Goal: Task Accomplishment & Management: Complete application form

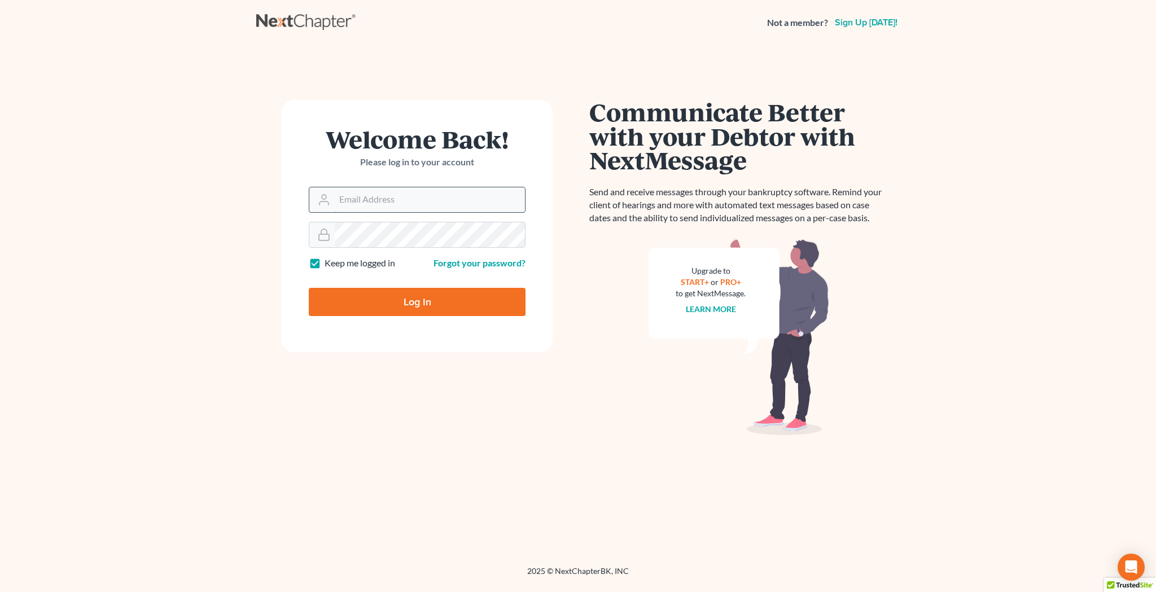
click at [402, 203] on input "Email Address" at bounding box center [430, 199] width 190 height 25
type input "jcollier513@gmail.com"
type input "Thinking..."
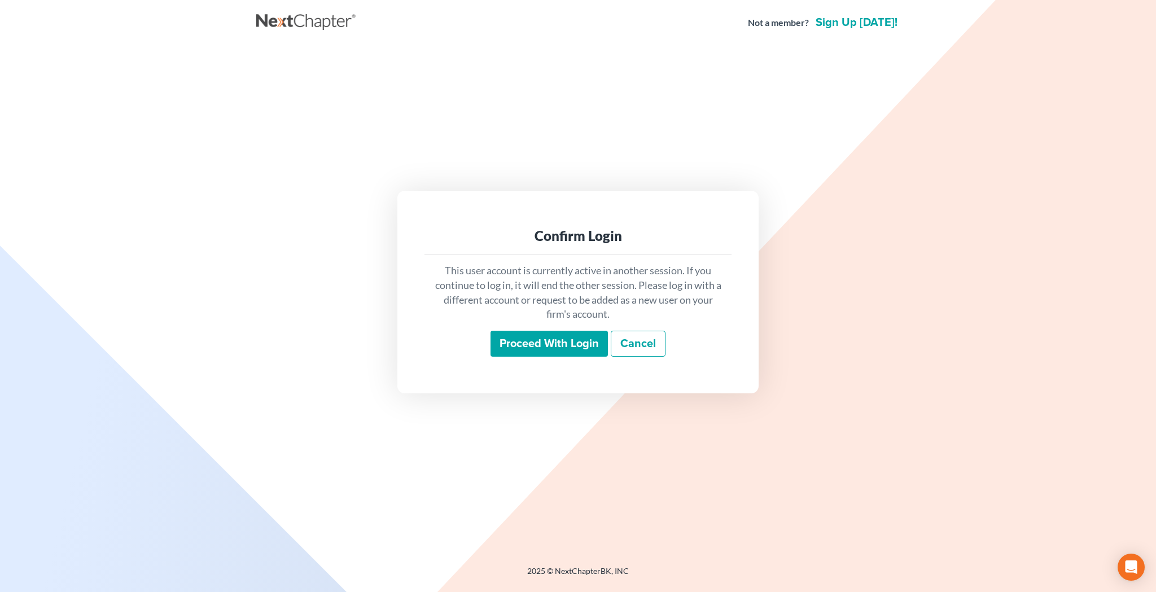
click at [524, 344] on input "Proceed with login" at bounding box center [548, 344] width 117 height 26
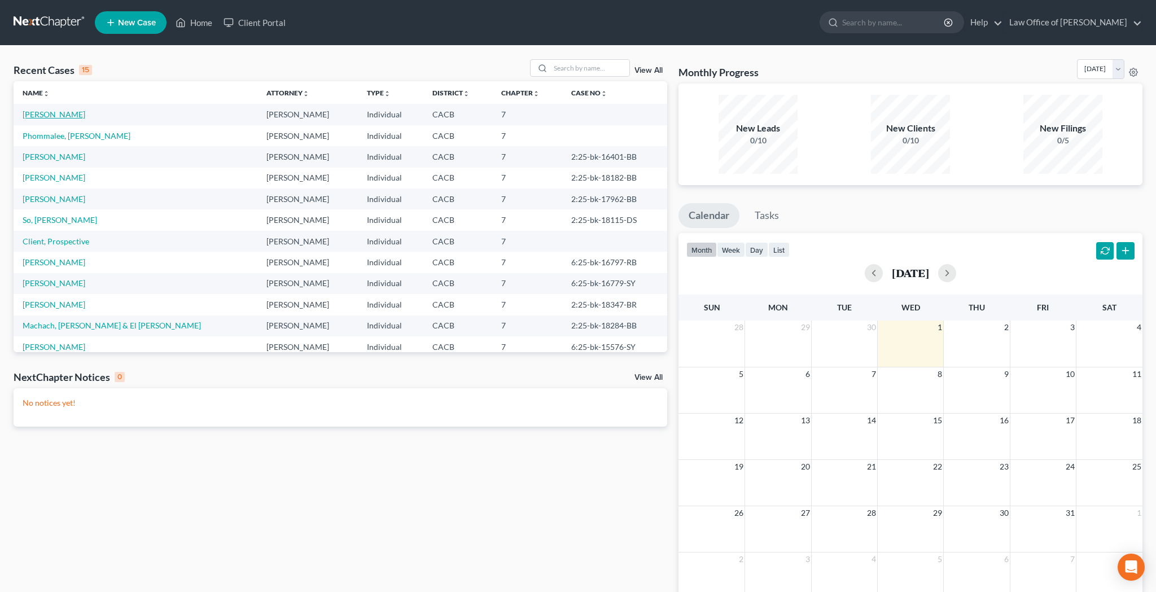
click at [51, 118] on link "[PERSON_NAME]" at bounding box center [54, 114] width 63 height 10
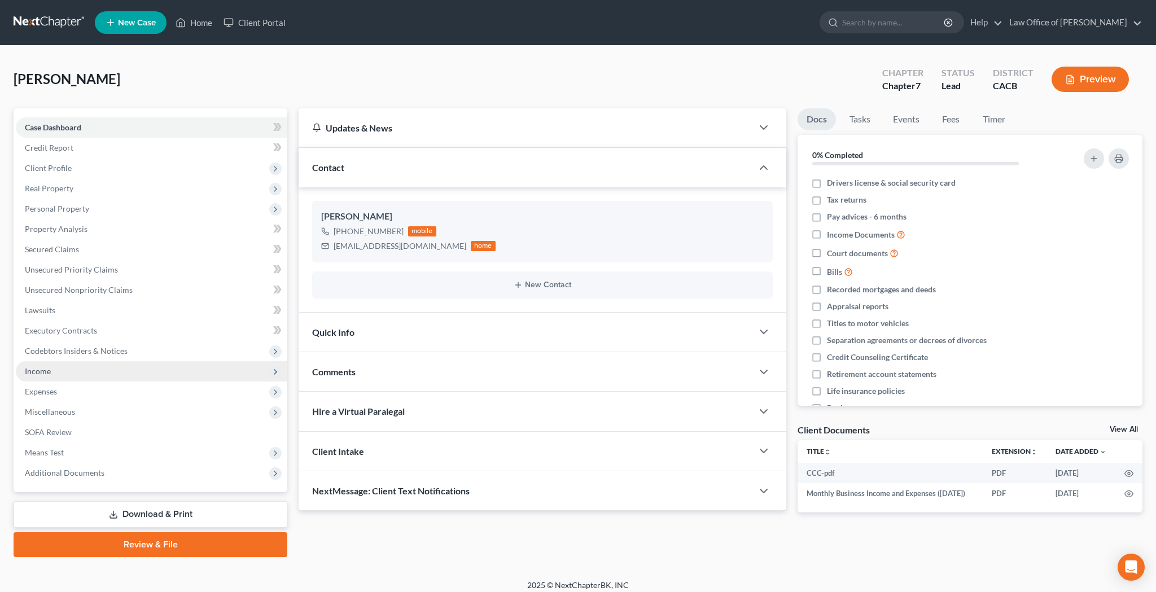
click at [96, 372] on span "Income" at bounding box center [151, 371] width 271 height 20
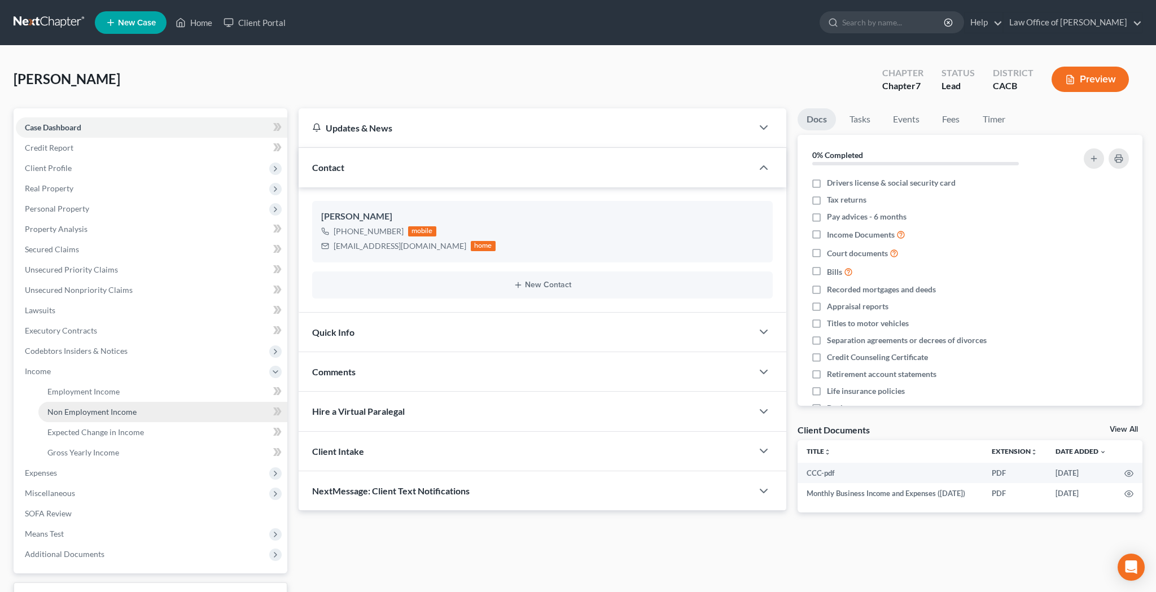
click at [136, 407] on link "Non Employment Income" at bounding box center [162, 412] width 249 height 20
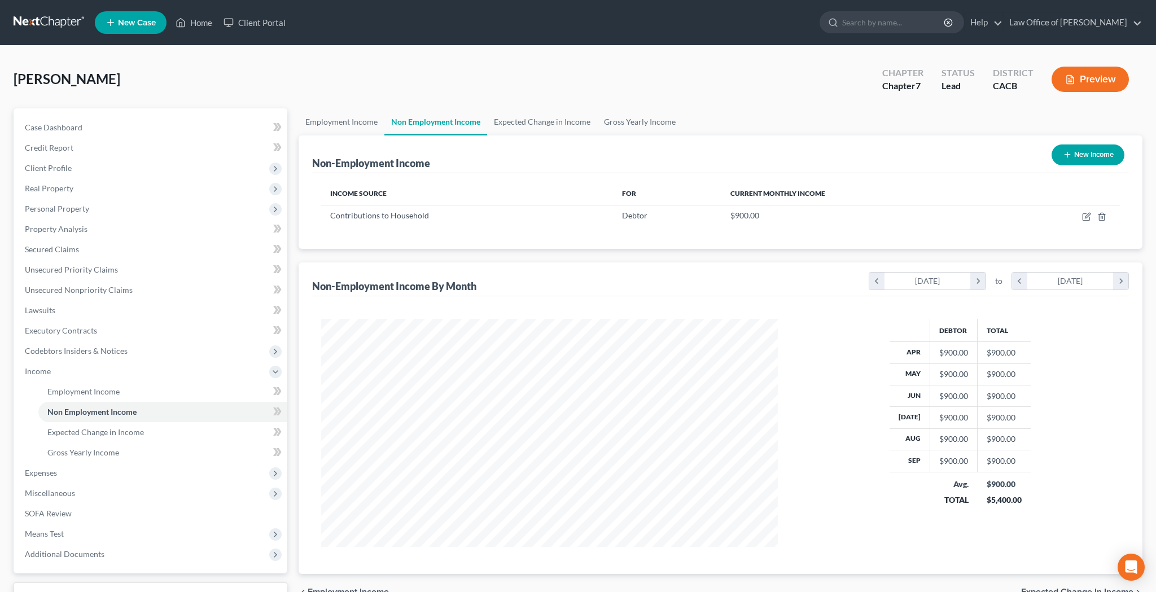
scroll to position [228, 479]
click at [1082, 216] on icon "button" at bounding box center [1085, 217] width 7 height 7
select select "8"
select select "0"
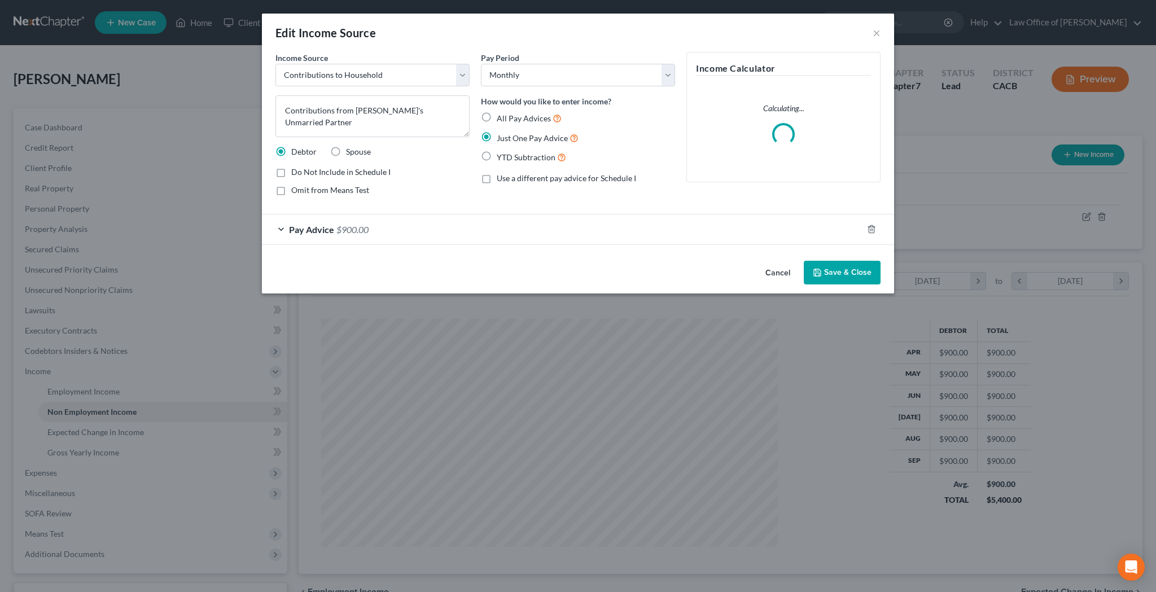
click at [497, 117] on label "All Pay Advices" at bounding box center [529, 118] width 65 height 13
click at [501, 117] on input "All Pay Advices" at bounding box center [504, 115] width 7 height 7
radio input "true"
click at [283, 229] on div "Pay Advice $900.00" at bounding box center [562, 229] width 600 height 30
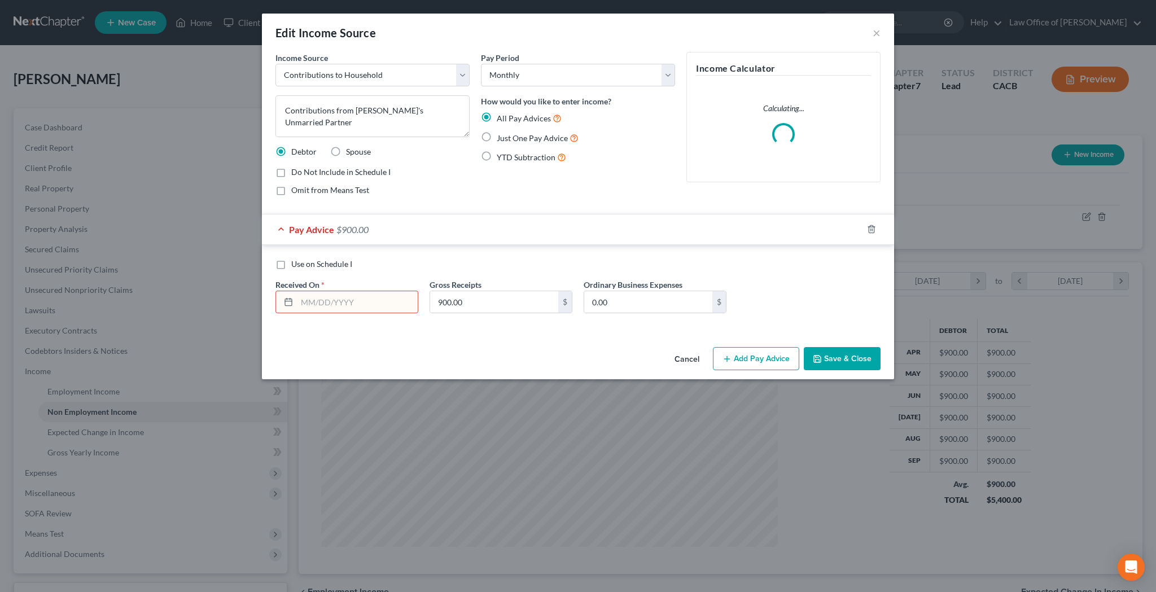
click at [336, 303] on input "text" at bounding box center [357, 301] width 121 height 21
type input "[DATE]"
click at [469, 301] on input "900.00" at bounding box center [494, 301] width 128 height 21
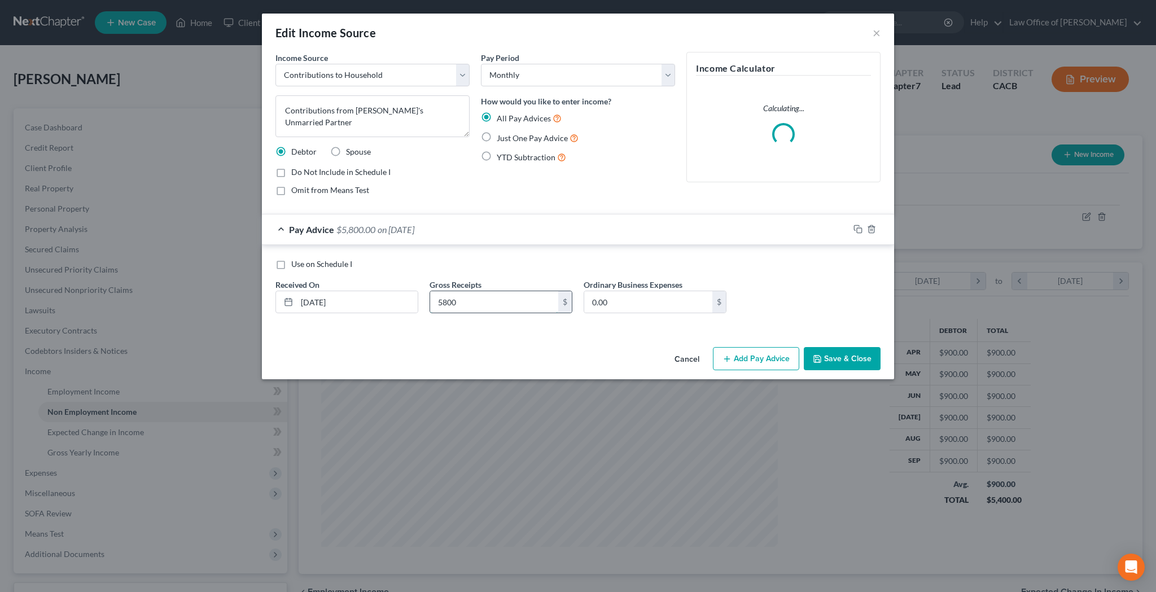
type input "5,800"
click at [847, 359] on button "Save & Close" at bounding box center [842, 359] width 77 height 24
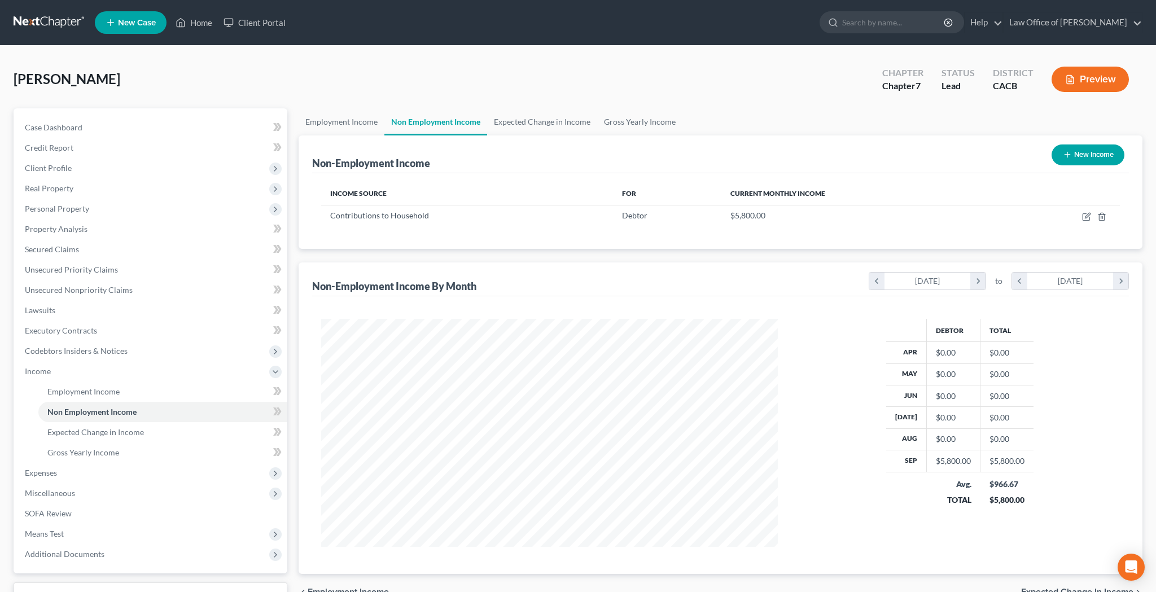
click at [1104, 75] on button "Preview" at bounding box center [1089, 79] width 77 height 25
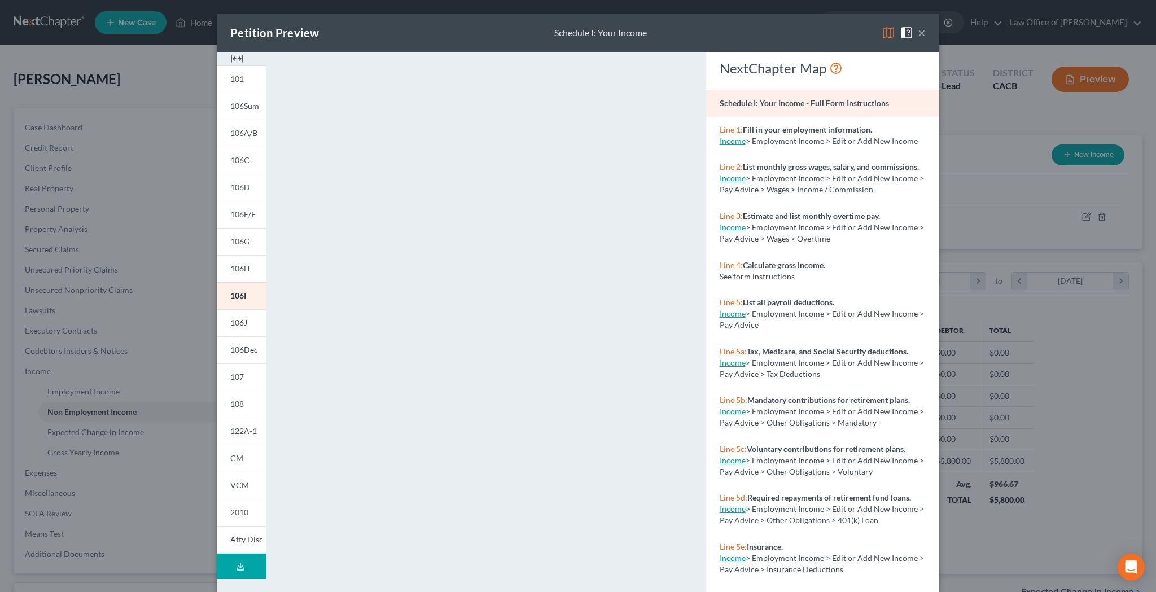
click at [920, 33] on button "×" at bounding box center [922, 33] width 8 height 14
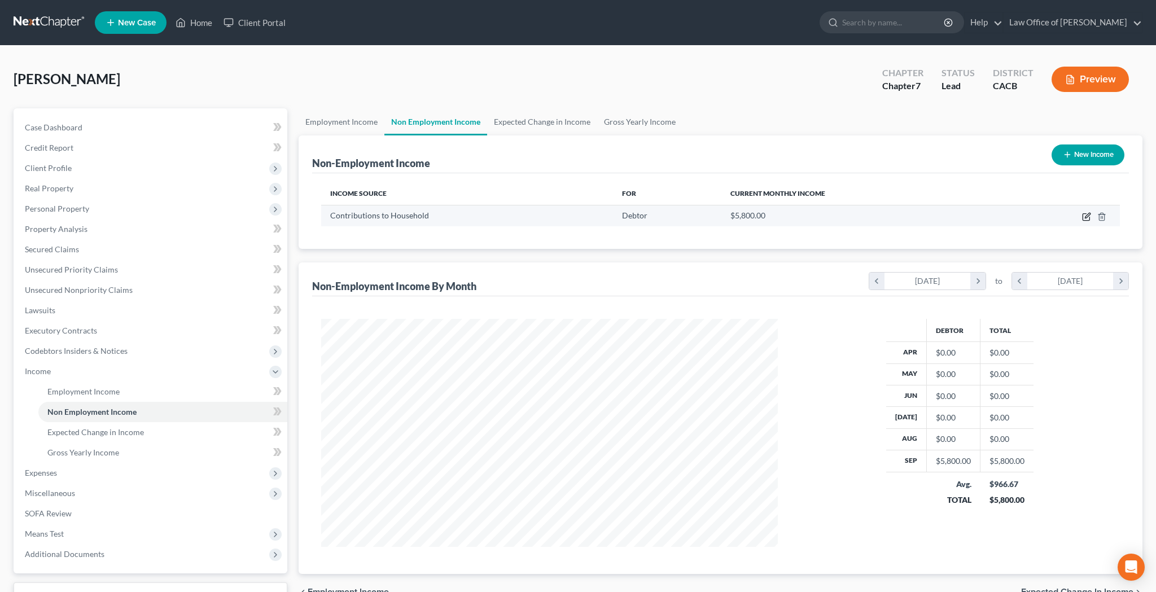
click at [1085, 219] on icon "button" at bounding box center [1086, 216] width 9 height 9
select select "8"
select select "0"
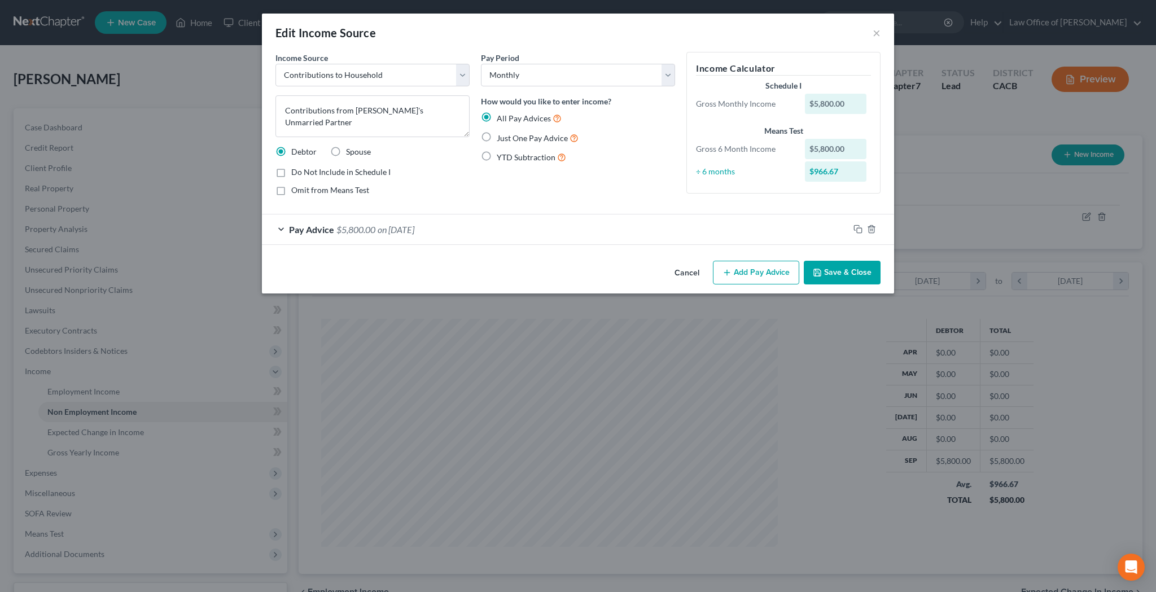
click at [739, 268] on button "Add Pay Advice" at bounding box center [756, 273] width 86 height 24
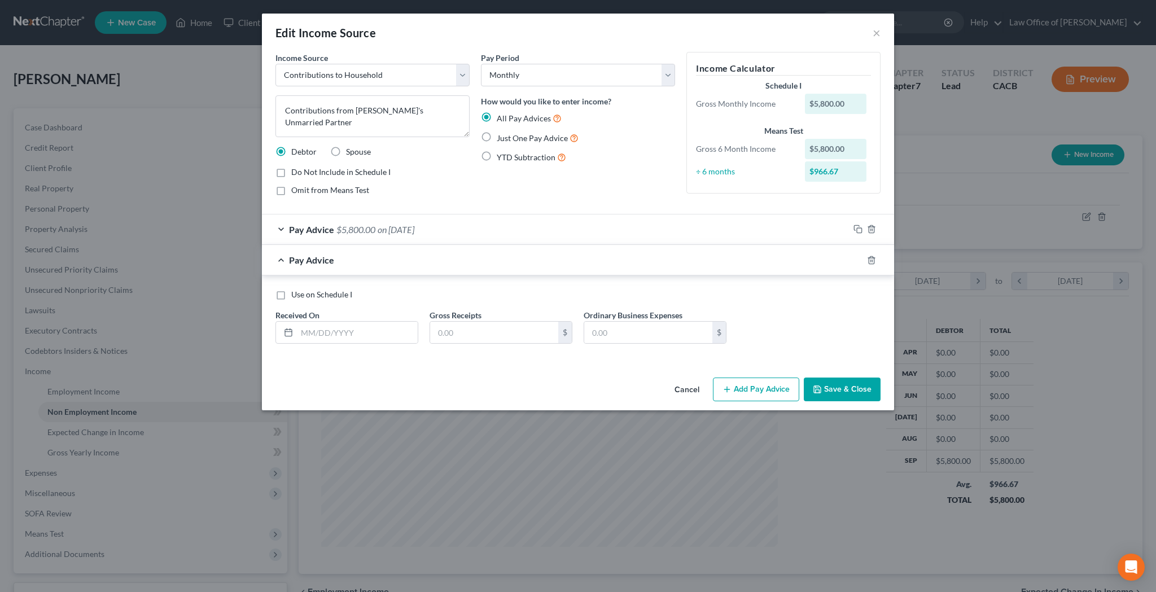
click at [291, 296] on label "Use on Schedule I" at bounding box center [321, 294] width 61 height 11
click at [296, 296] on input "Use on Schedule I" at bounding box center [299, 292] width 7 height 7
checkbox input "true"
click at [342, 332] on input "text" at bounding box center [357, 332] width 121 height 21
type input "[DATE]"
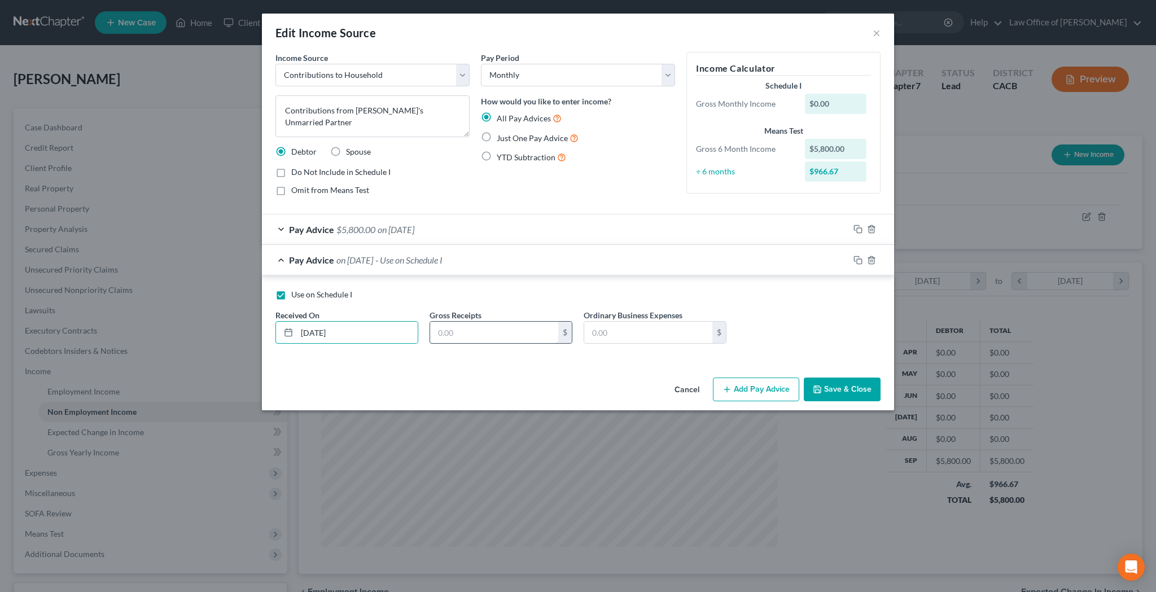
click at [453, 332] on input "text" at bounding box center [494, 332] width 128 height 21
type input "966.67"
click at [864, 391] on button "Save & Close" at bounding box center [842, 390] width 77 height 24
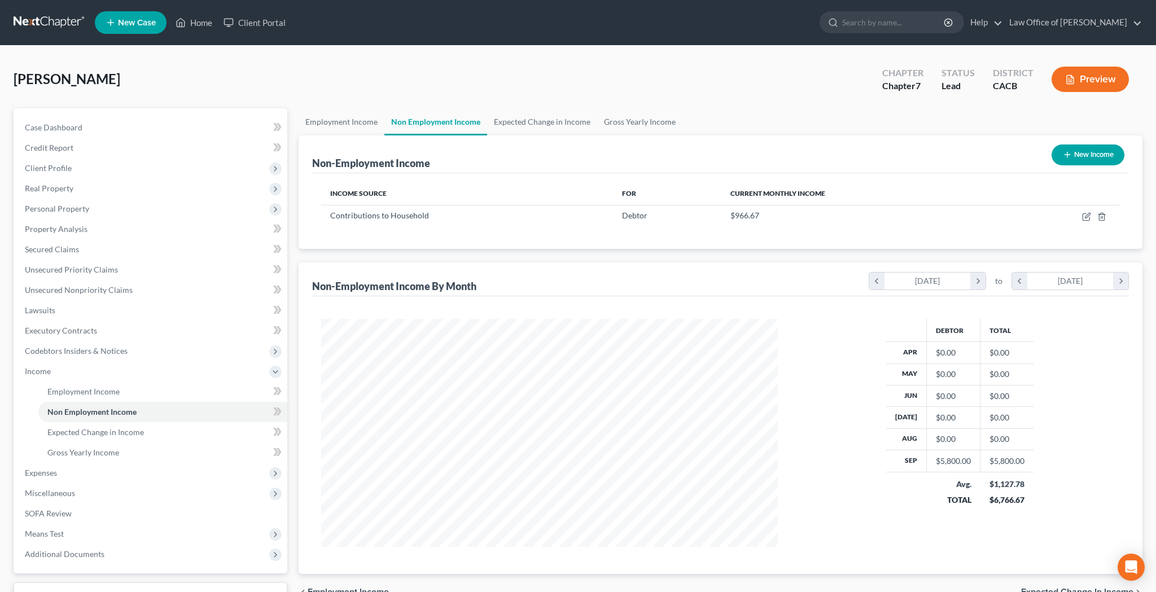
click at [1085, 80] on button "Preview" at bounding box center [1089, 79] width 77 height 25
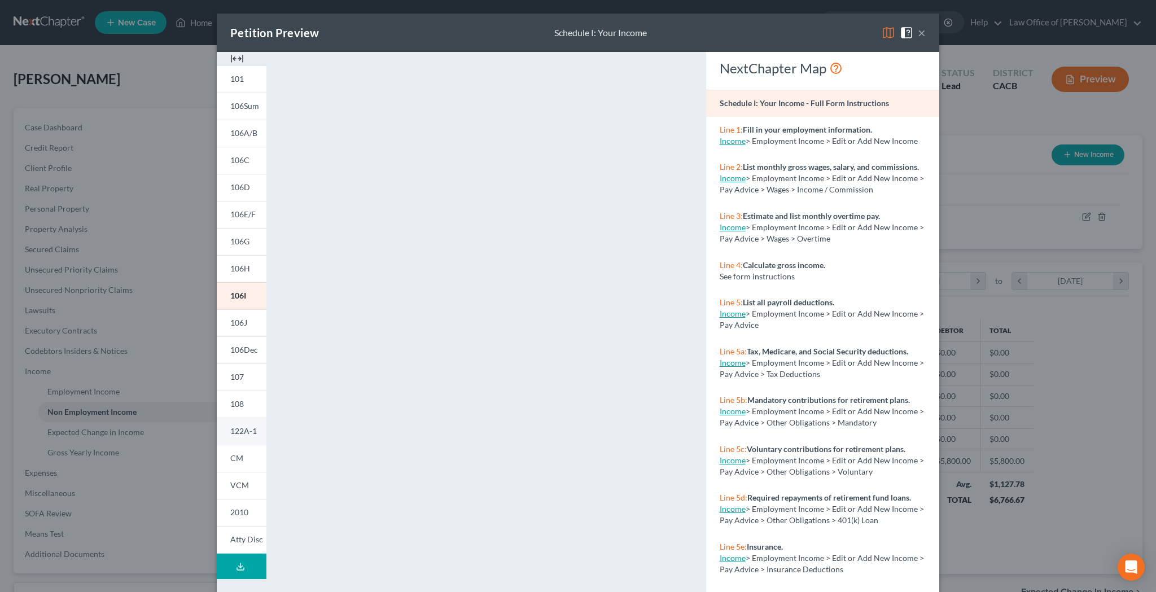
click at [247, 428] on span "122A-1" at bounding box center [243, 431] width 27 height 10
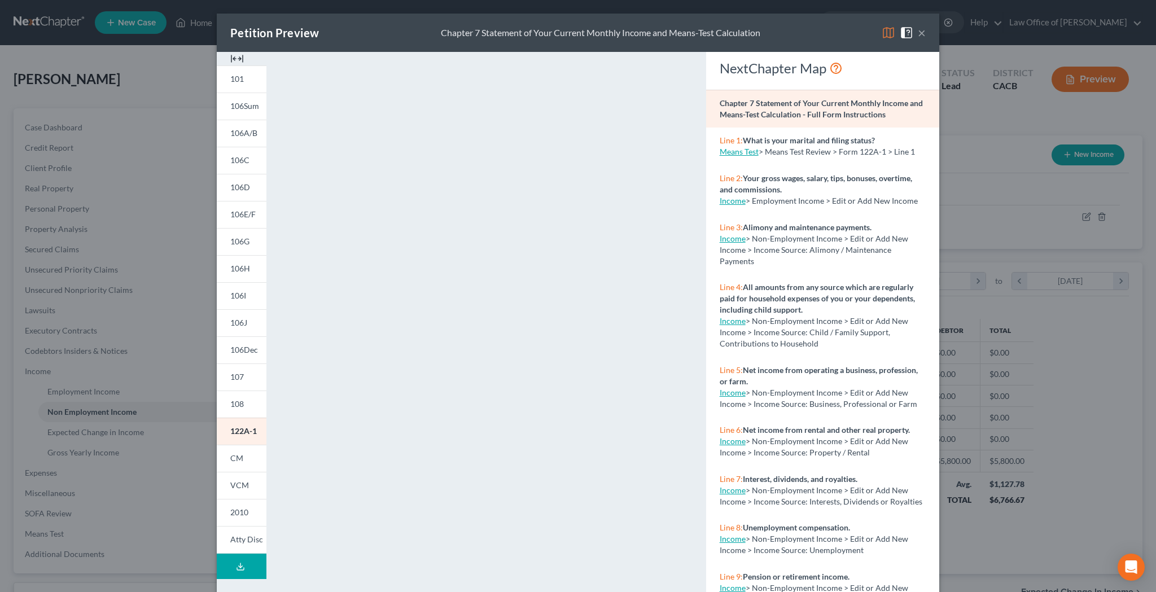
click at [925, 33] on button "×" at bounding box center [922, 33] width 8 height 14
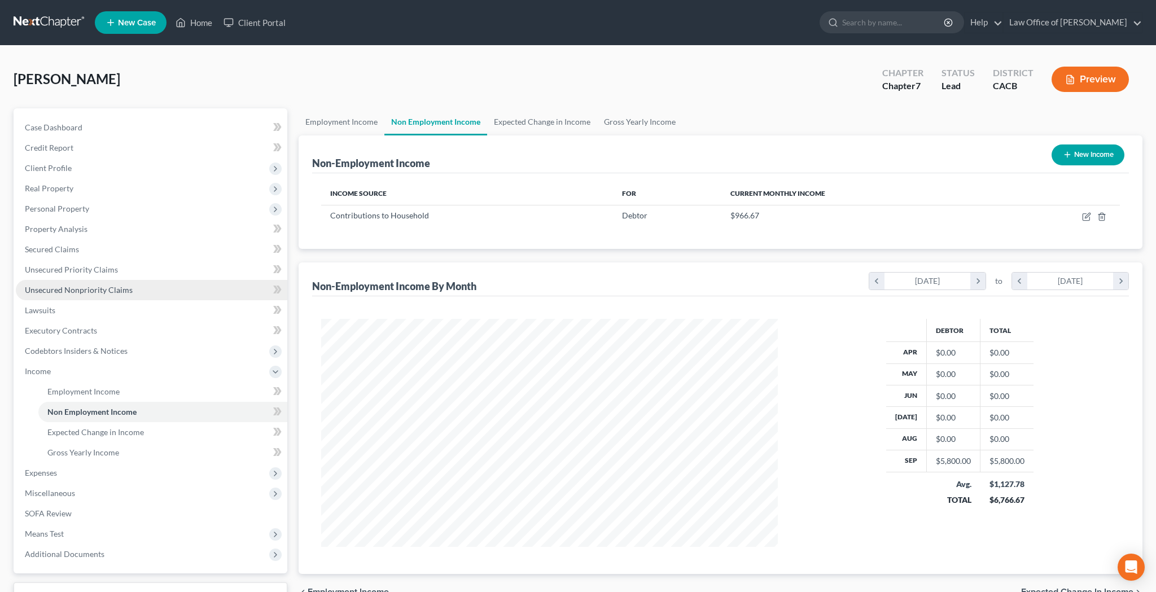
click at [85, 287] on span "Unsecured Nonpriority Claims" at bounding box center [79, 290] width 108 height 10
